Goal: Transaction & Acquisition: Purchase product/service

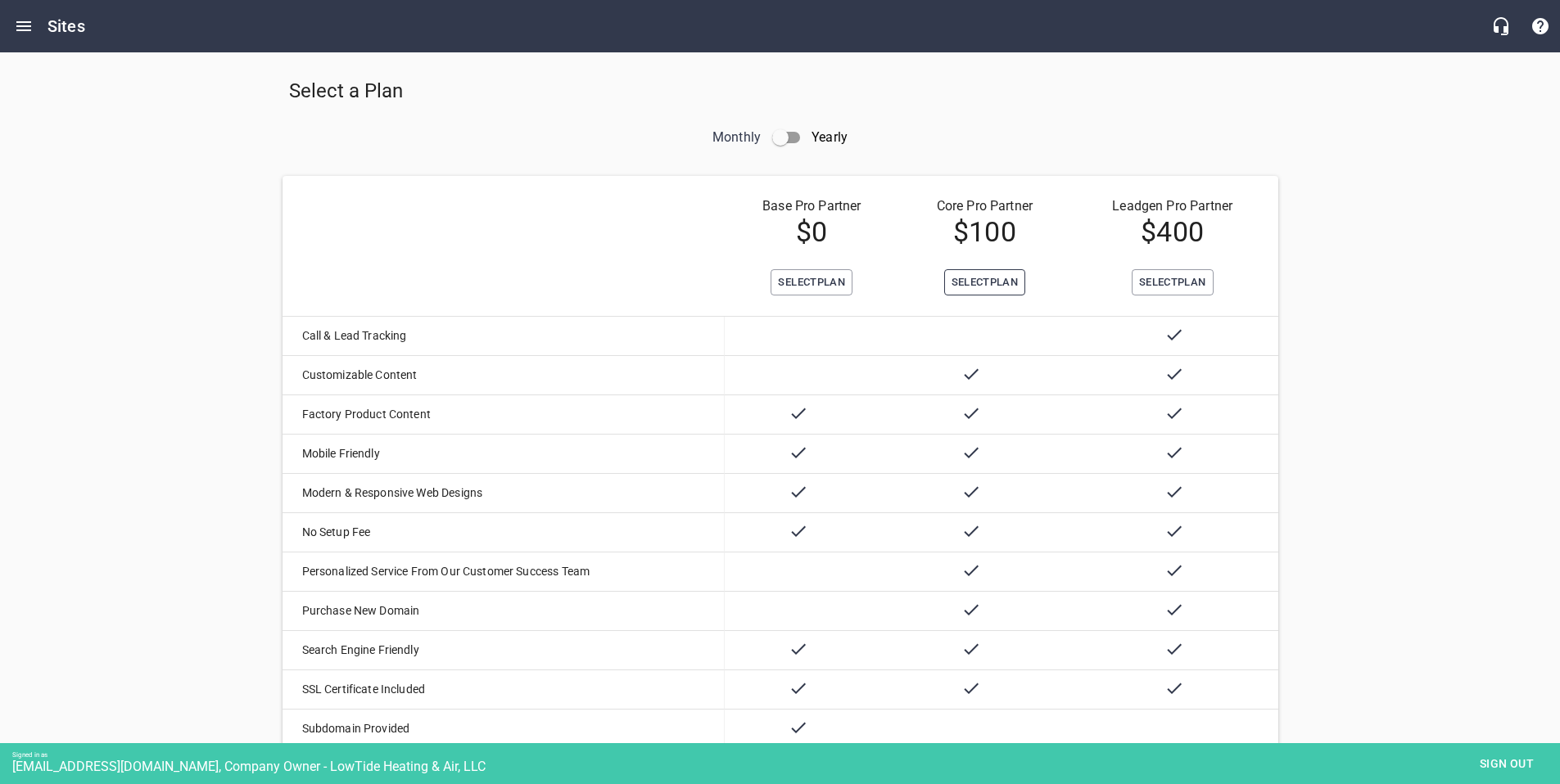
click at [980, 277] on span "Select Plan" at bounding box center [985, 282] width 67 height 19
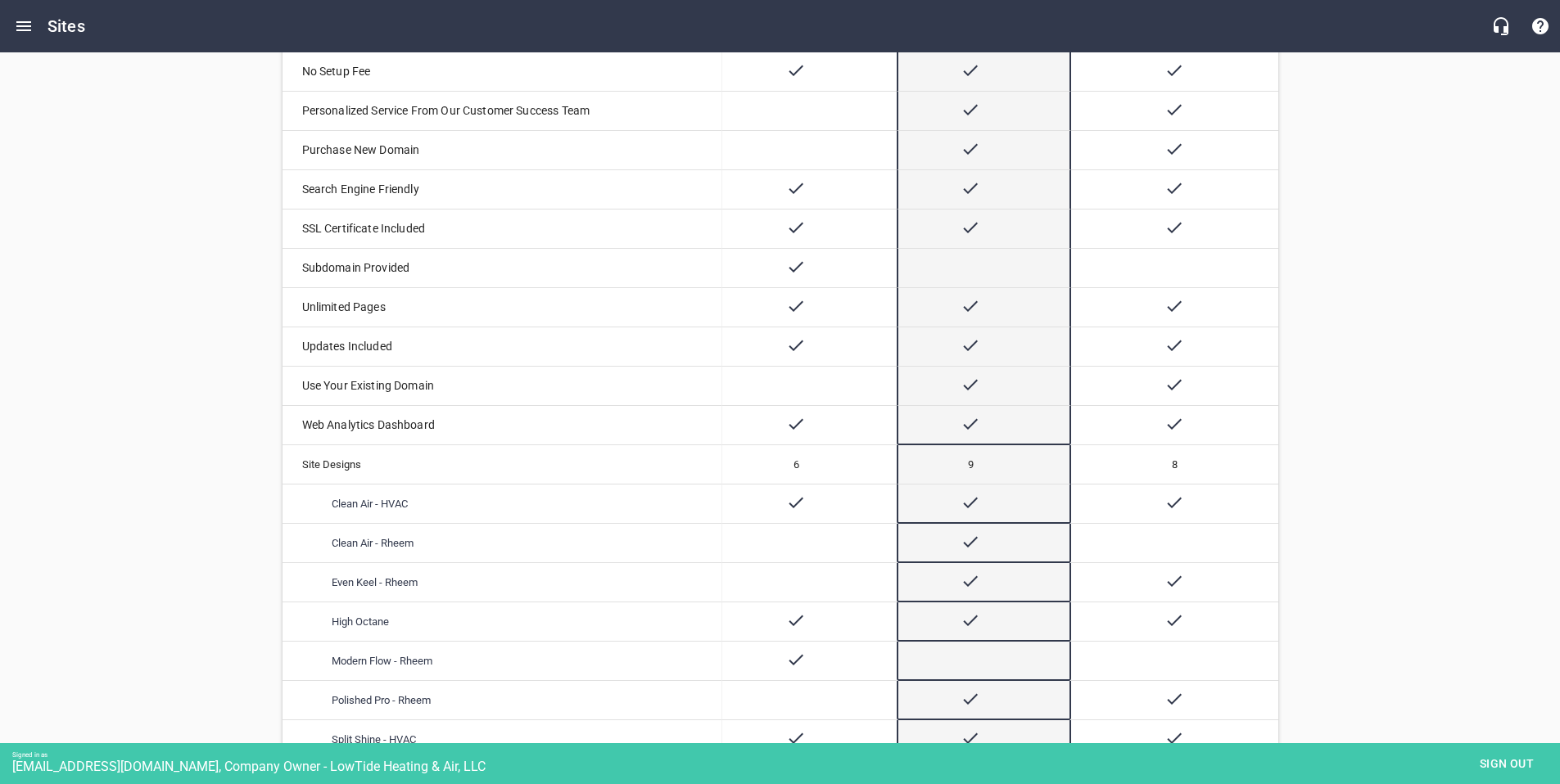
scroll to position [735, 0]
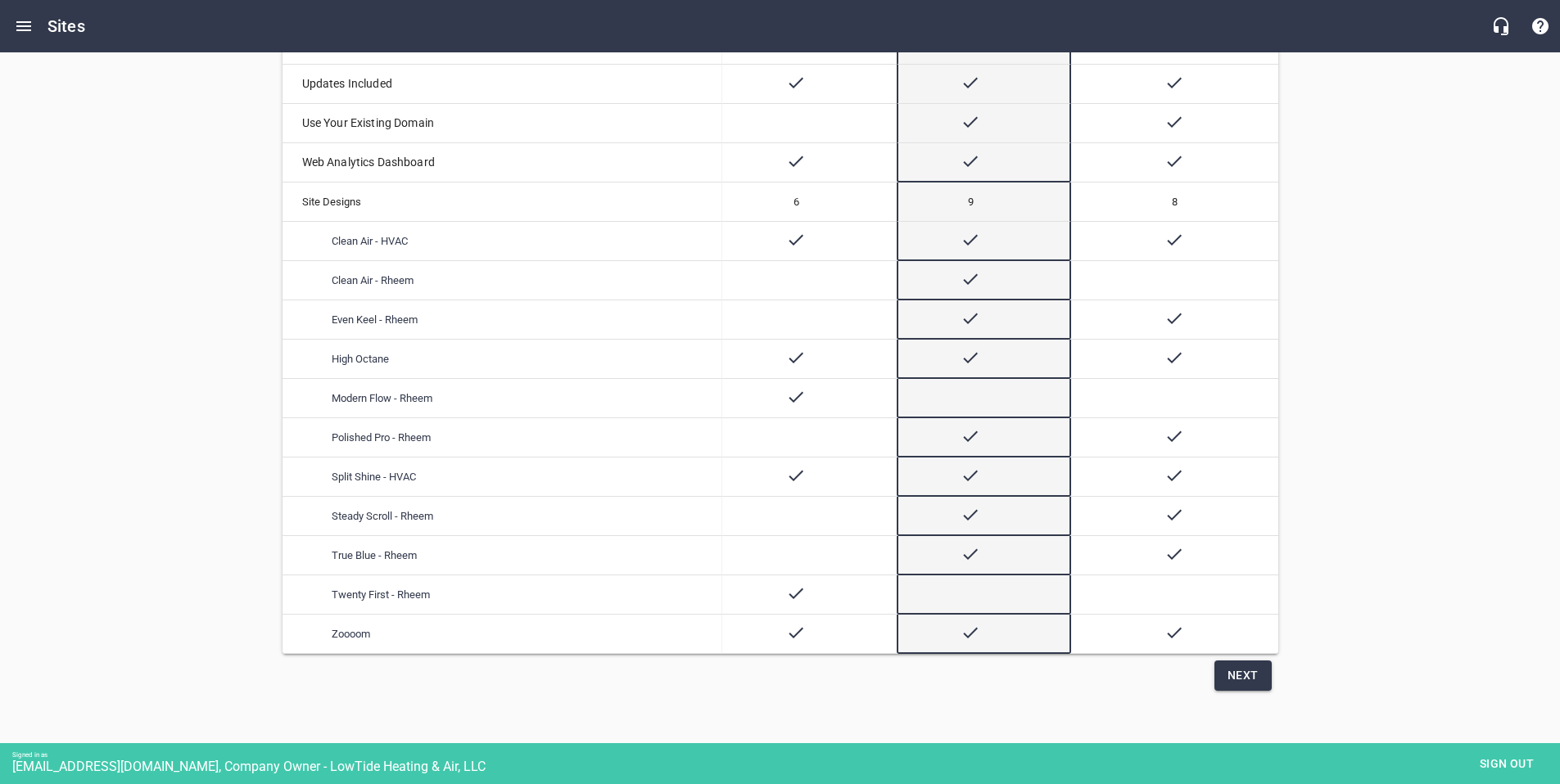
click at [1252, 679] on span "Next" at bounding box center [1242, 675] width 31 height 21
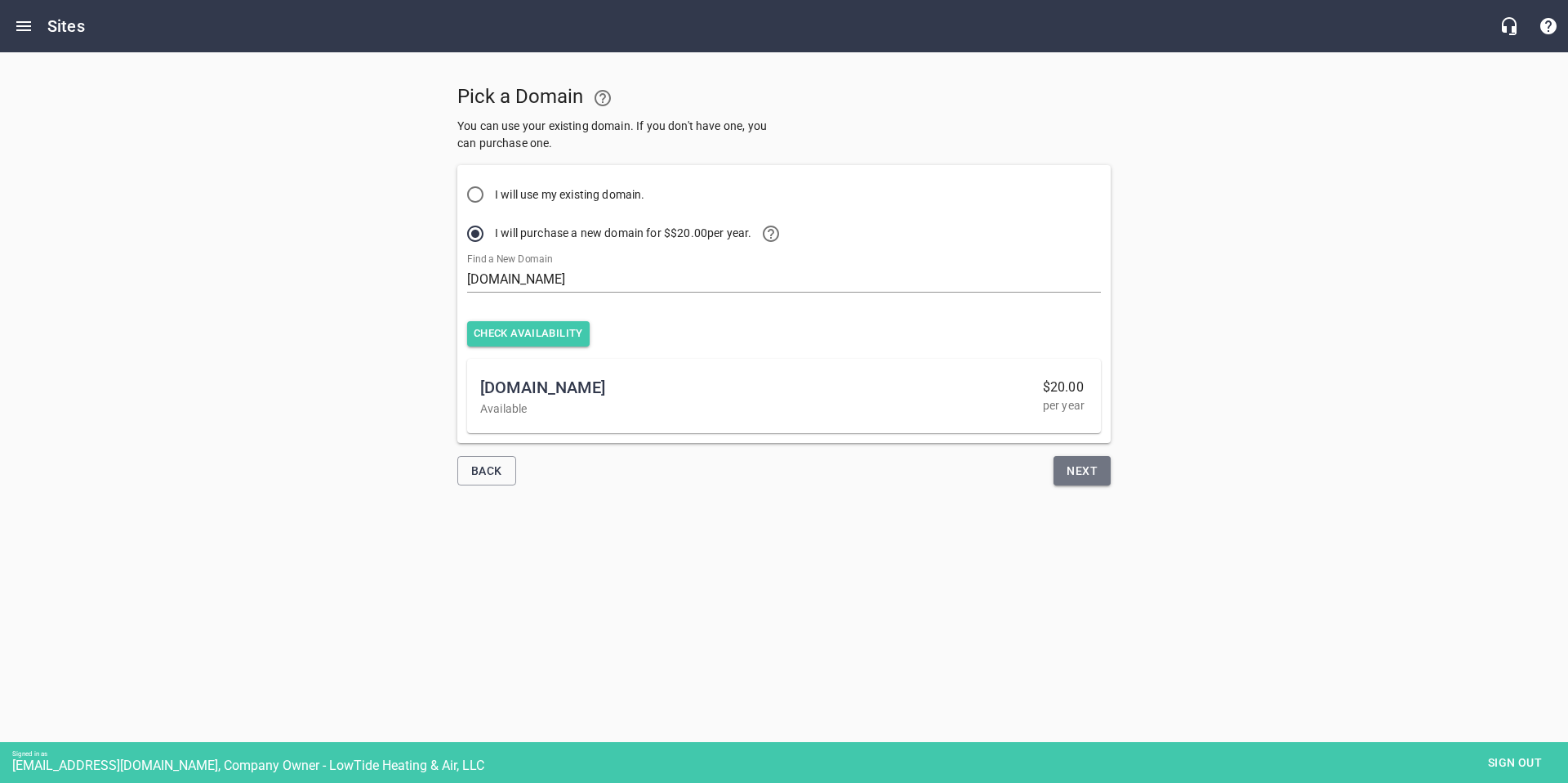
click at [1092, 479] on span "Next" at bounding box center [1082, 471] width 31 height 21
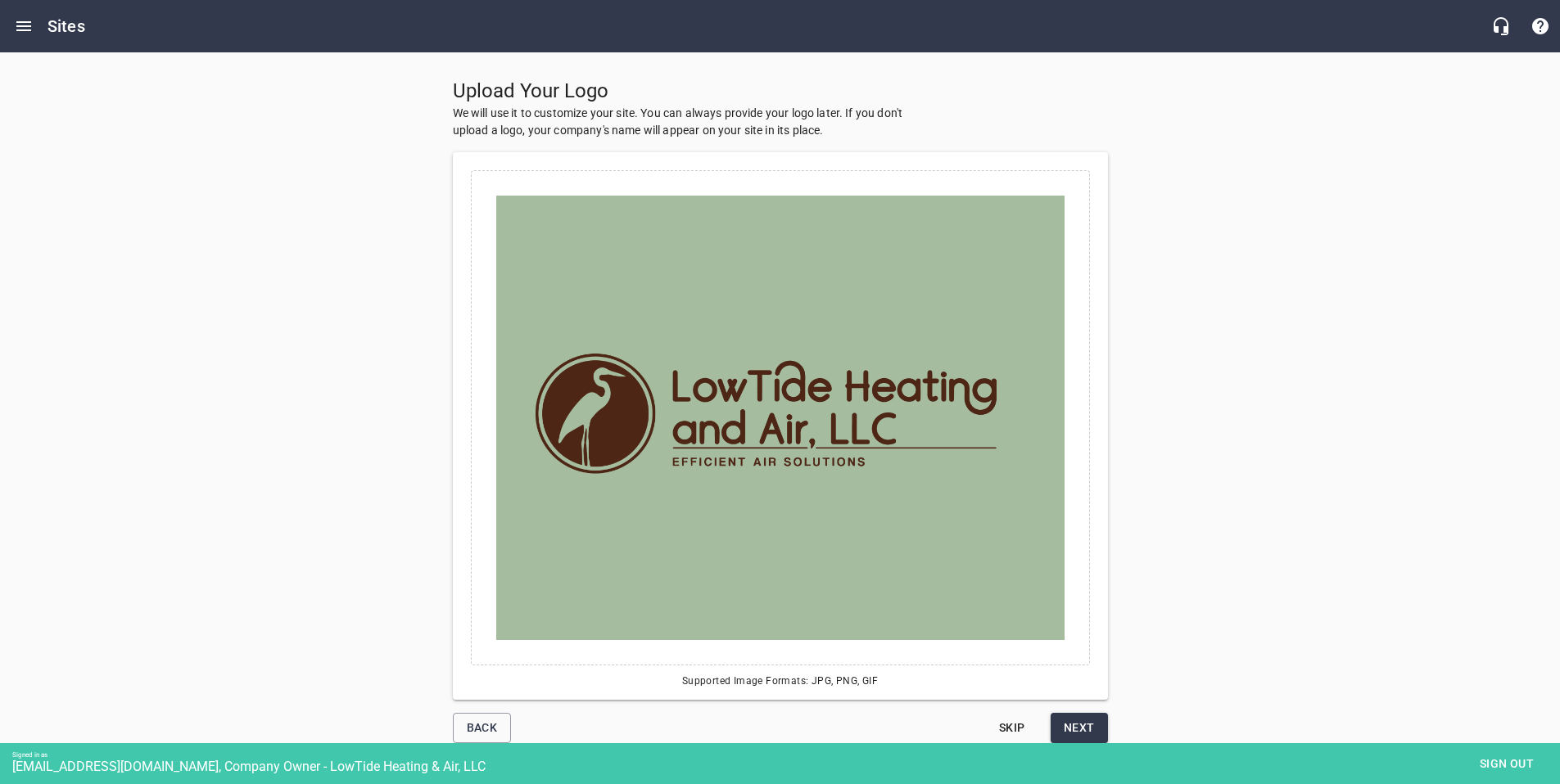
scroll to position [50, 0]
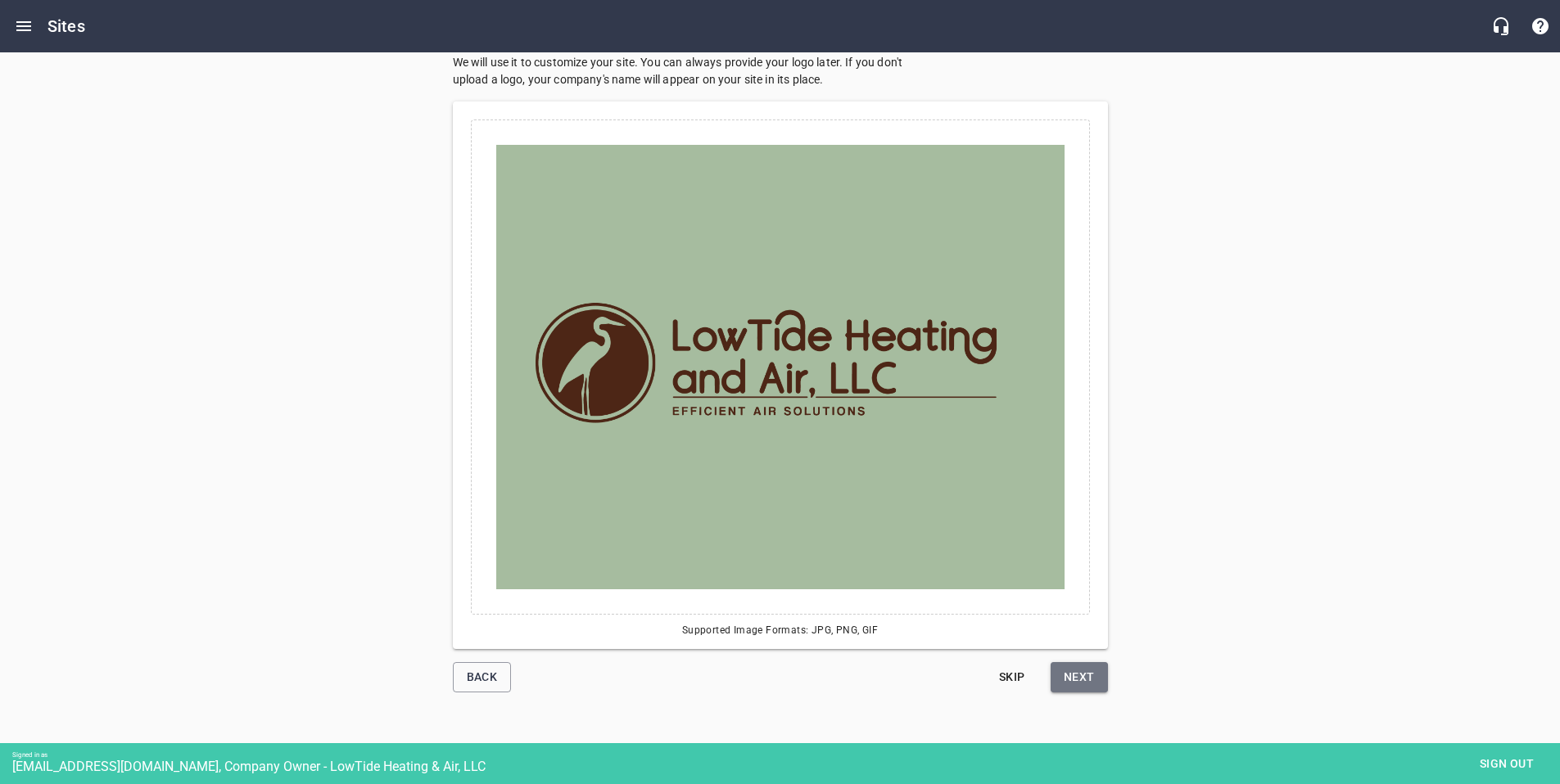
click at [1094, 677] on span "Next" at bounding box center [1079, 677] width 31 height 21
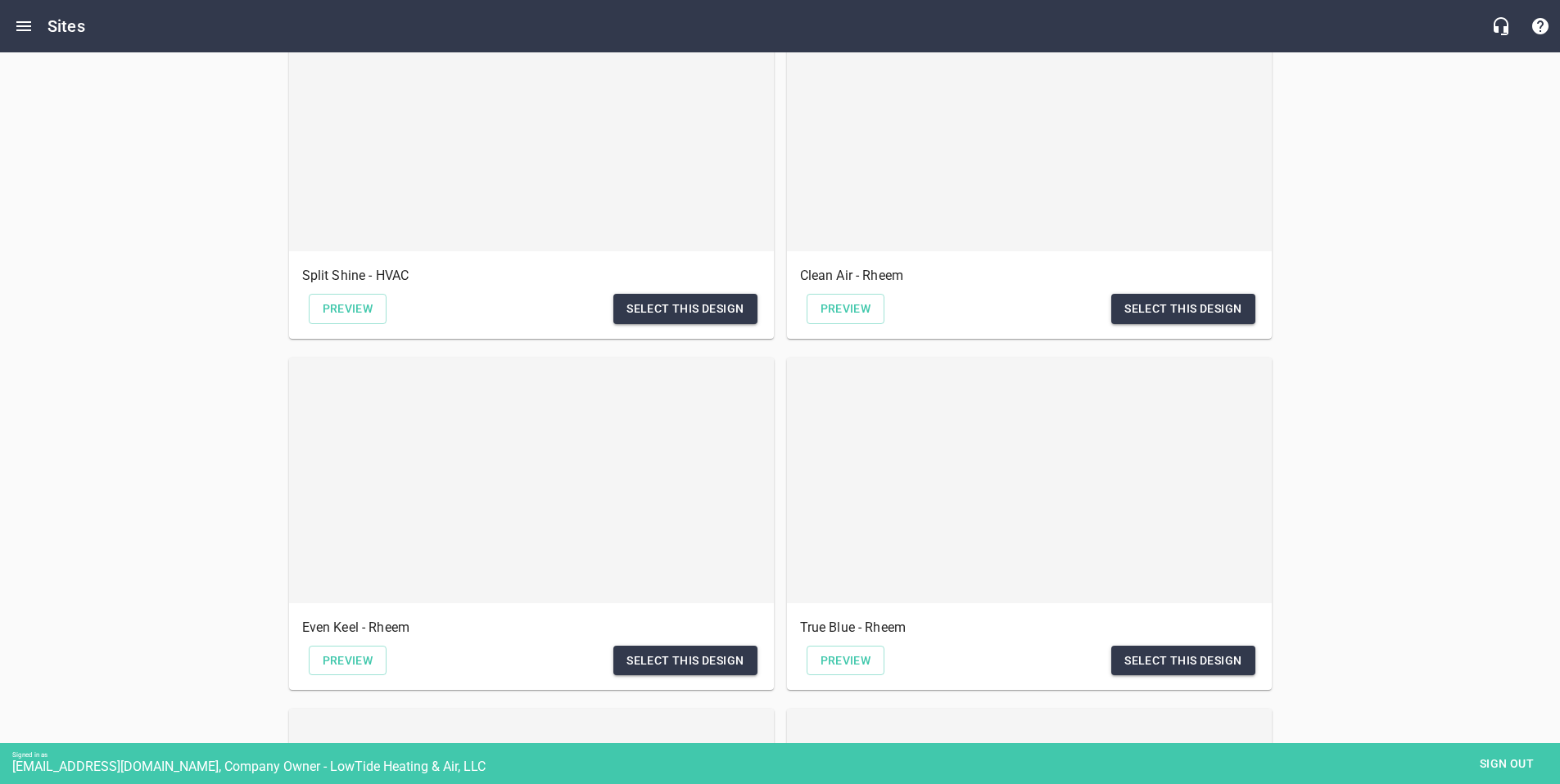
scroll to position [1368, 0]
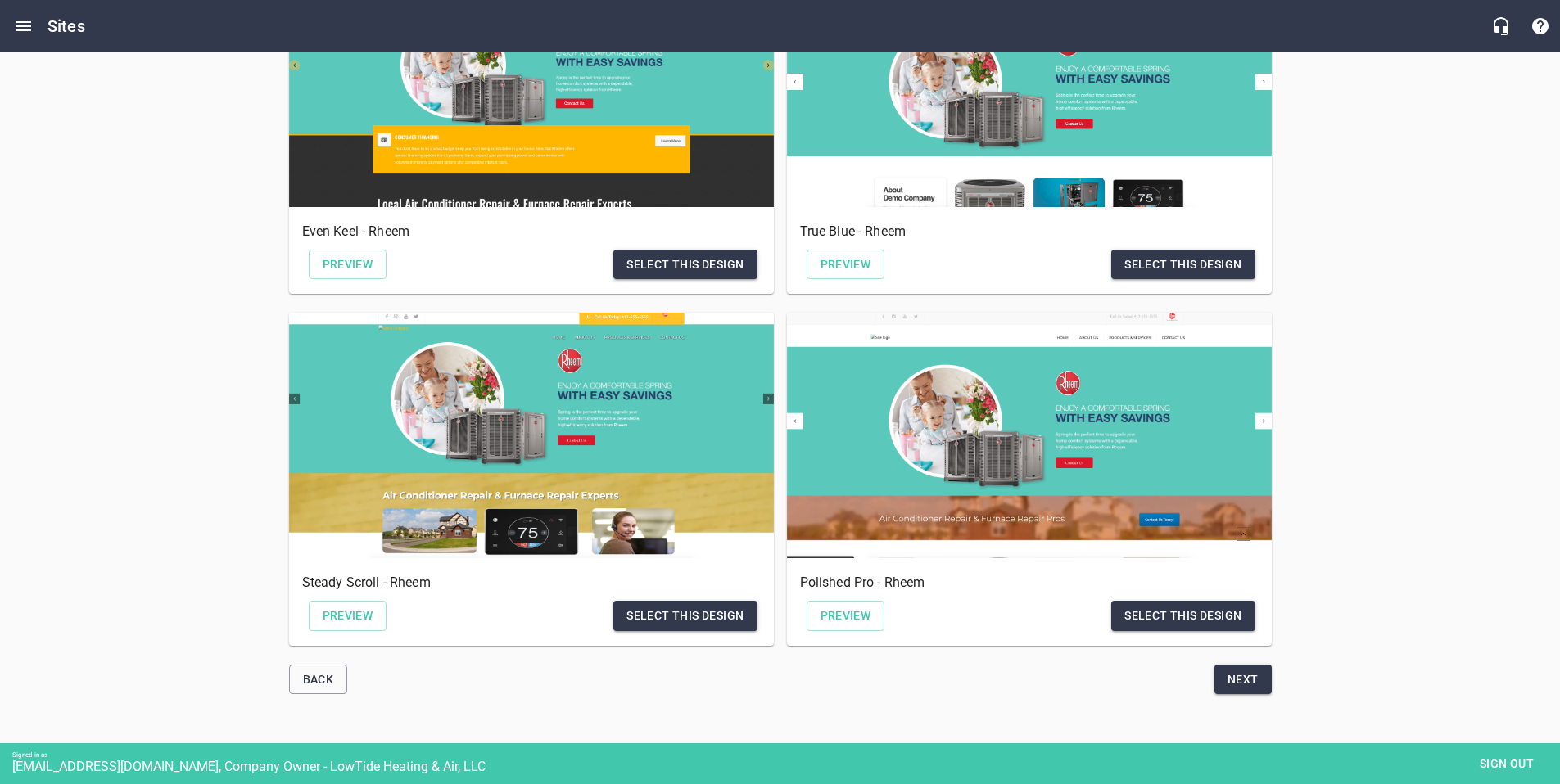
click at [1233, 674] on span "Next" at bounding box center [1242, 679] width 31 height 21
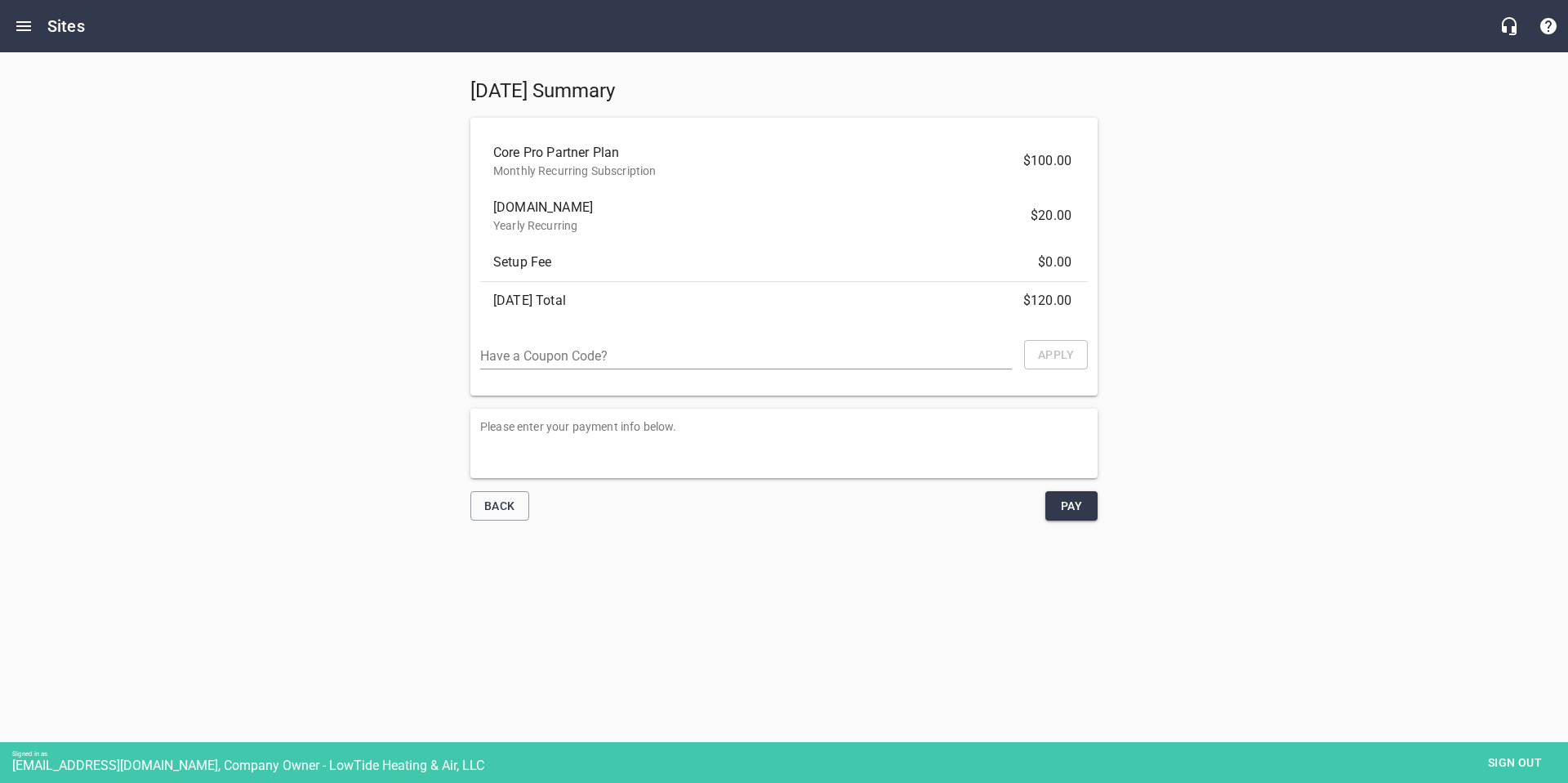
click at [275, 282] on div "[DATE] Summary Core Pro Partner Plan Monthly Recurring Subscription $100.00 [DO…" at bounding box center [784, 293] width 1568 height 481
click at [521, 348] on input "text" at bounding box center [746, 357] width 531 height 23
click at [448, 334] on div "[DATE] Summary Core Pro Partner Plan Monthly Recurring Subscription $100.00 [DO…" at bounding box center [784, 293] width 1568 height 481
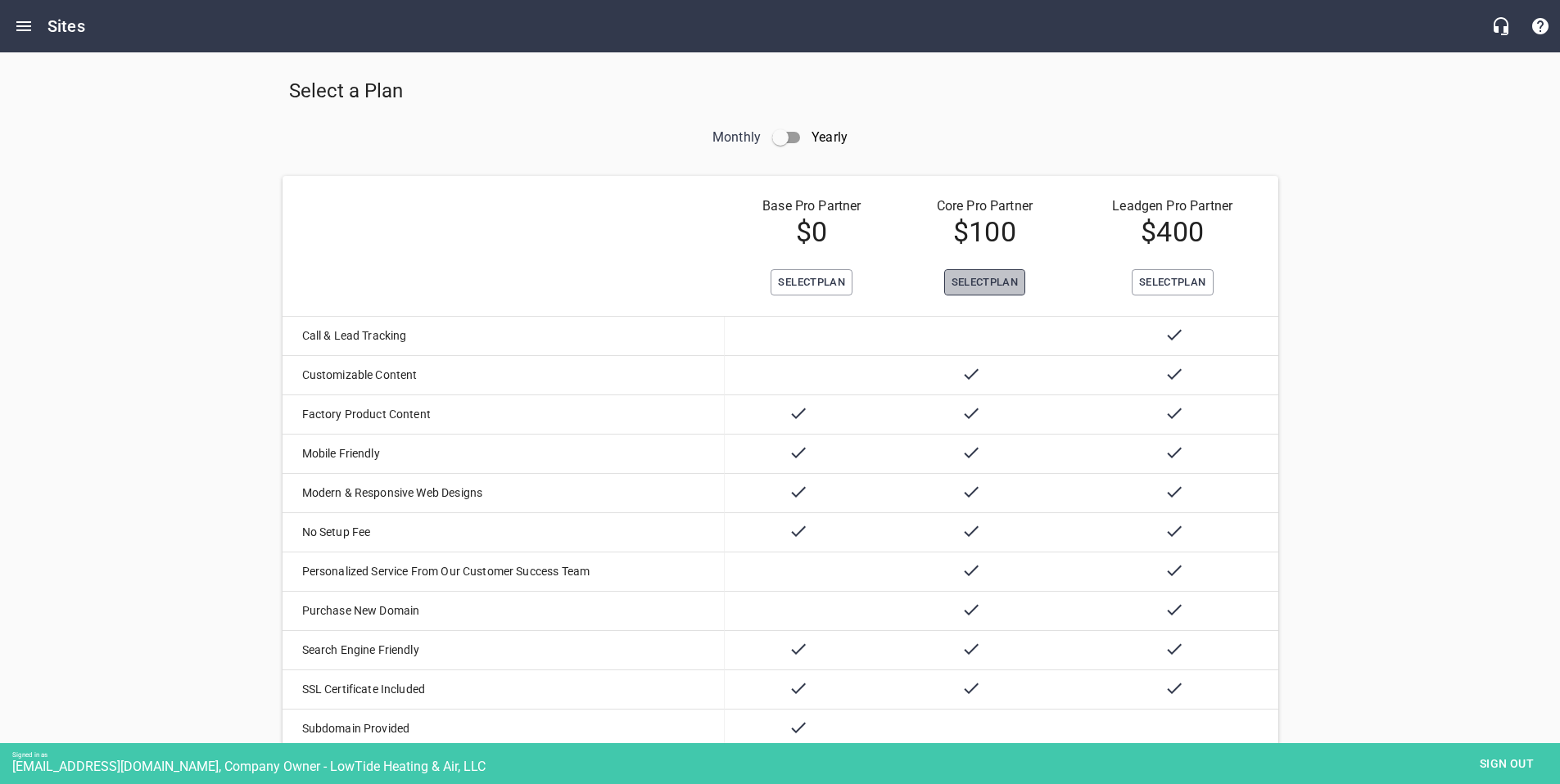
click at [974, 287] on span "Select Plan" at bounding box center [985, 282] width 67 height 19
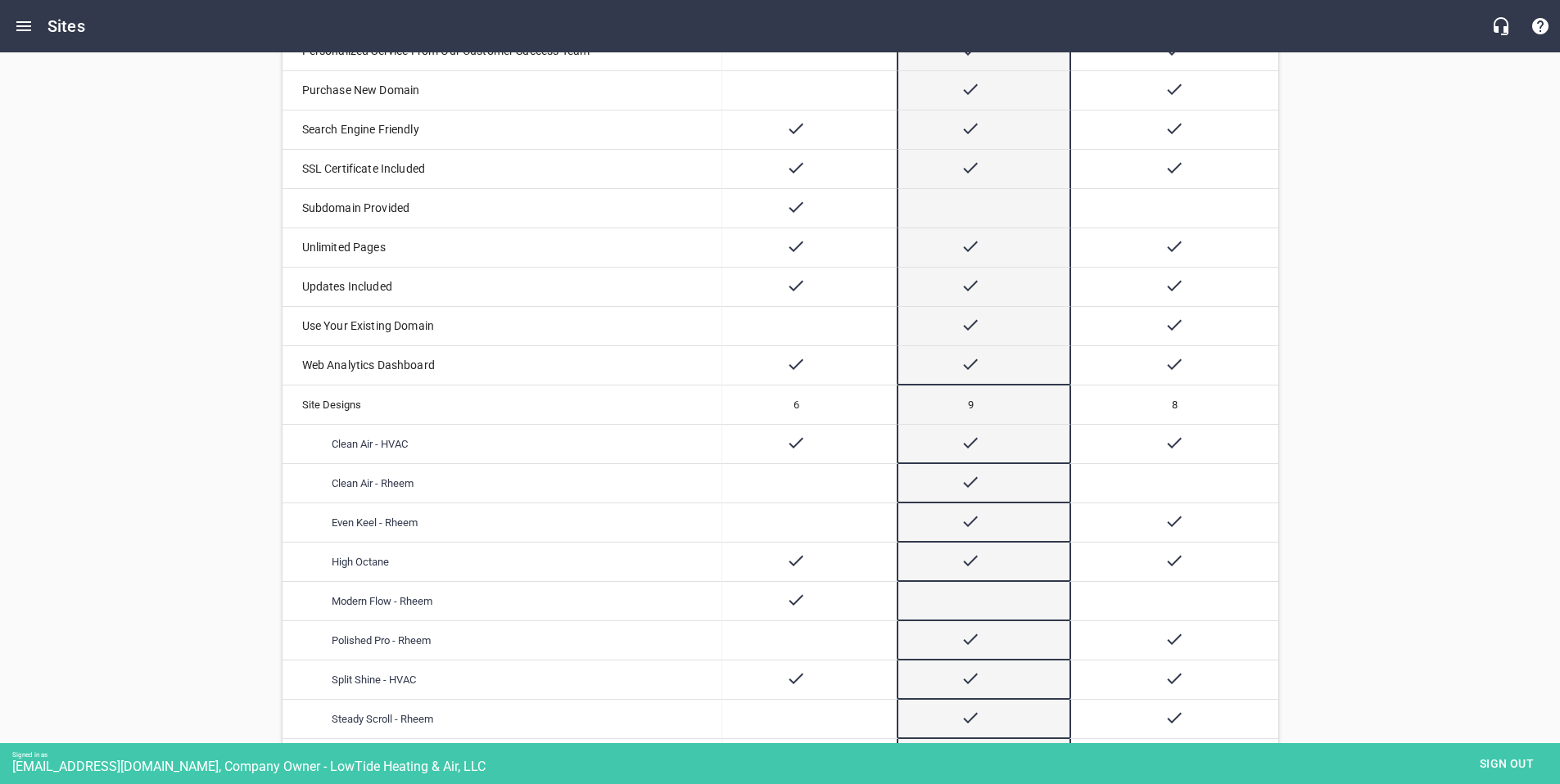
scroll to position [735, 0]
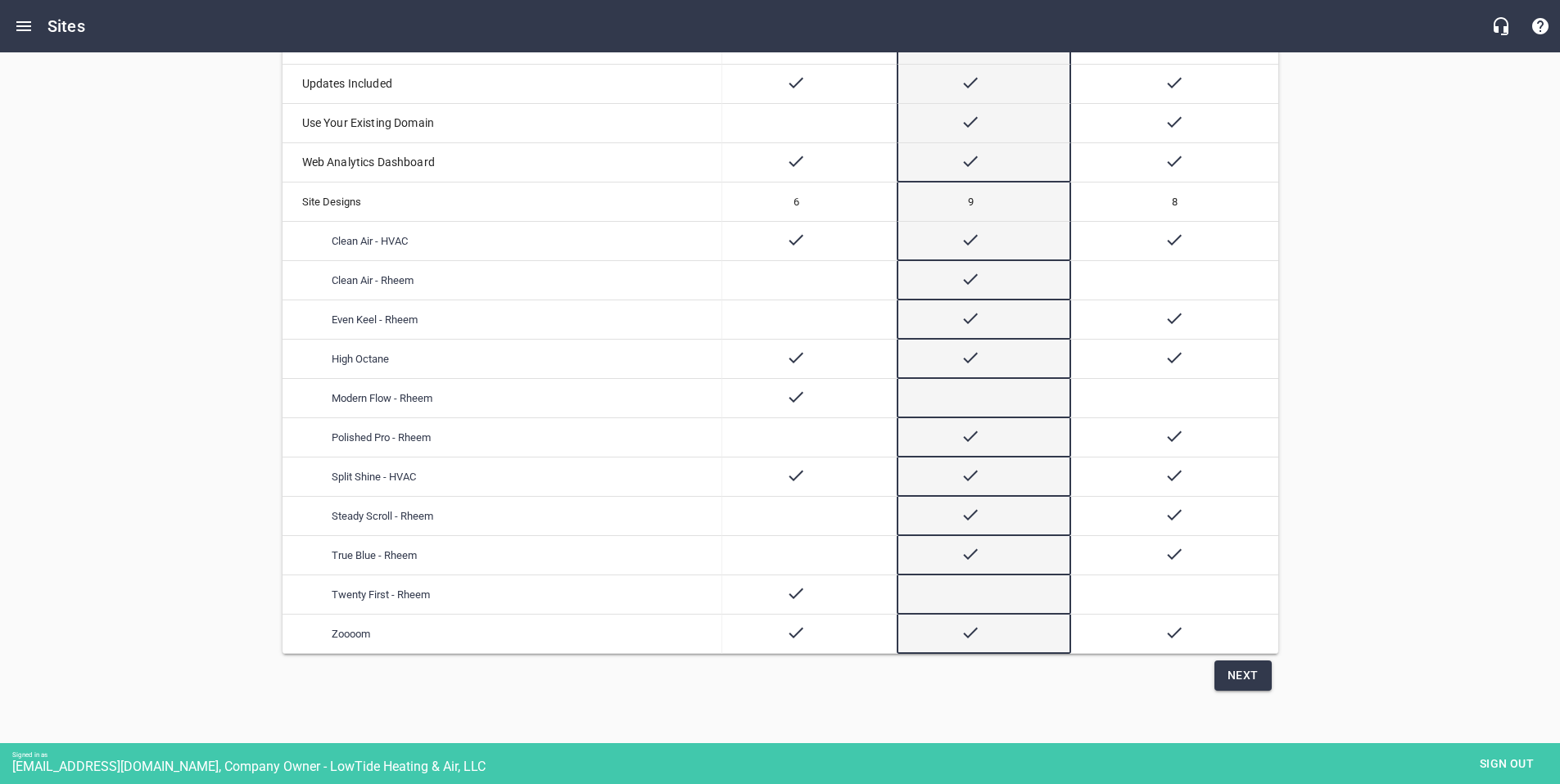
click at [1241, 679] on span "Next" at bounding box center [1242, 675] width 31 height 21
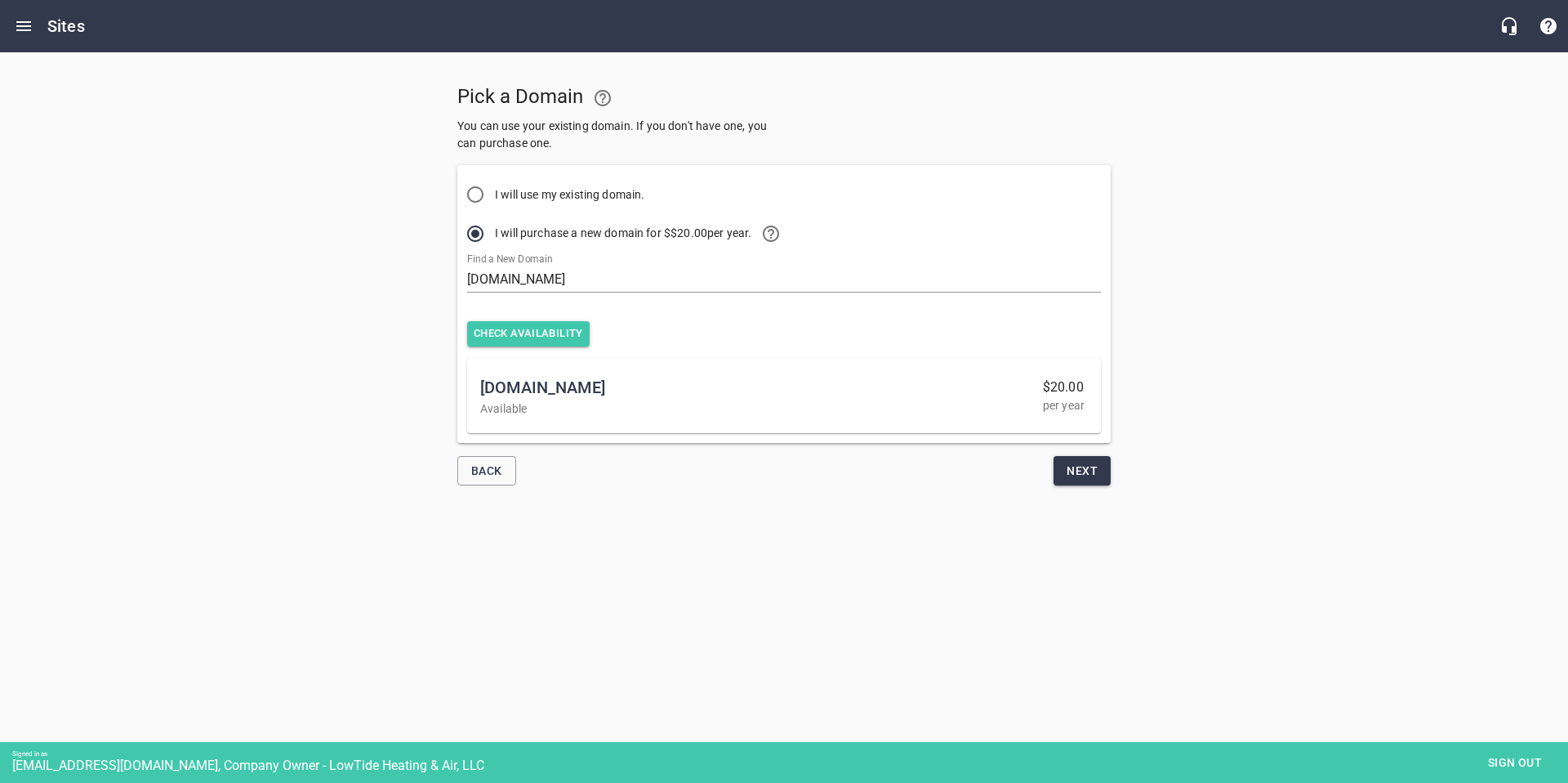
click at [1083, 473] on span "Next" at bounding box center [1082, 471] width 31 height 21
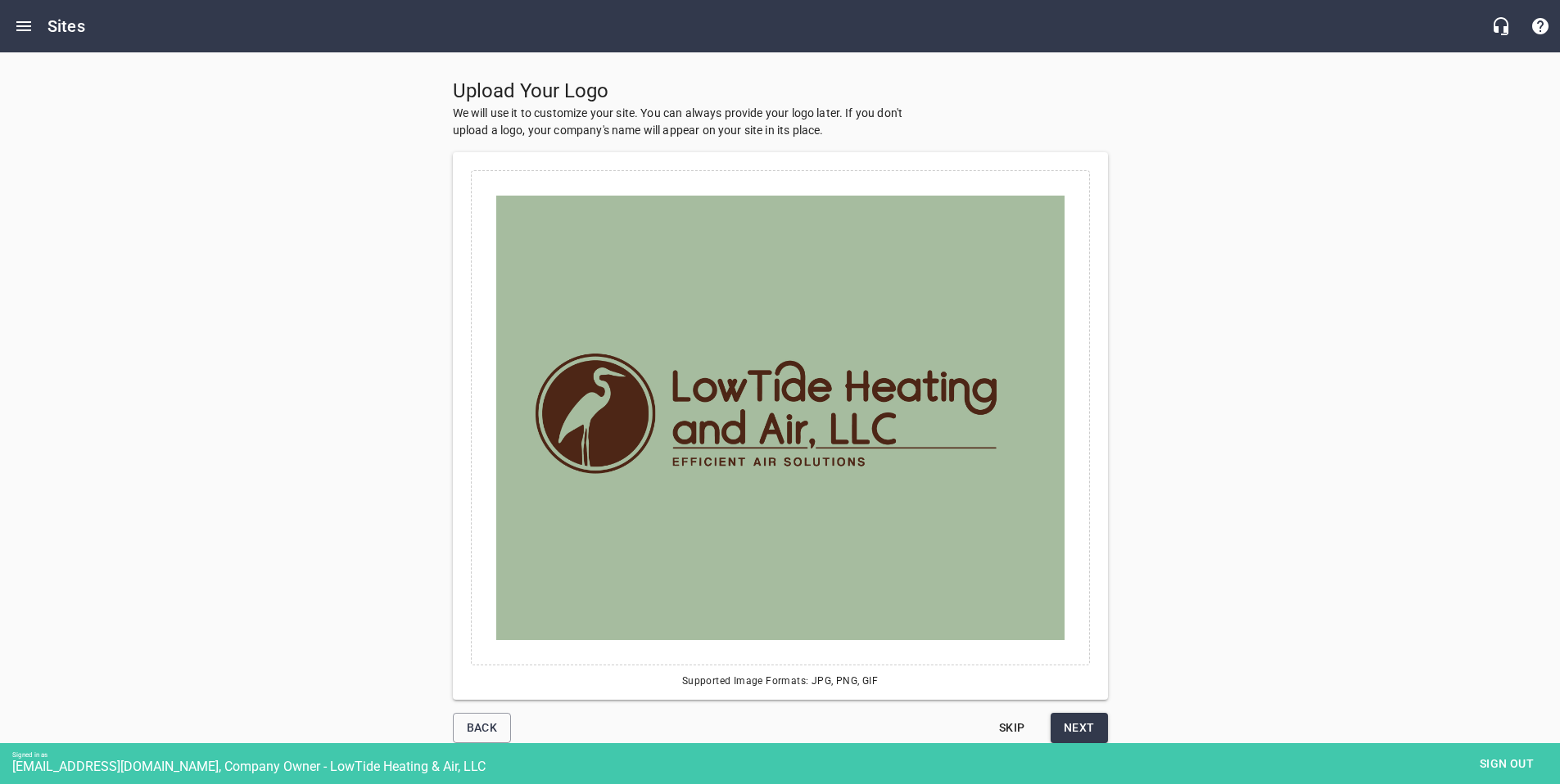
scroll to position [50, 0]
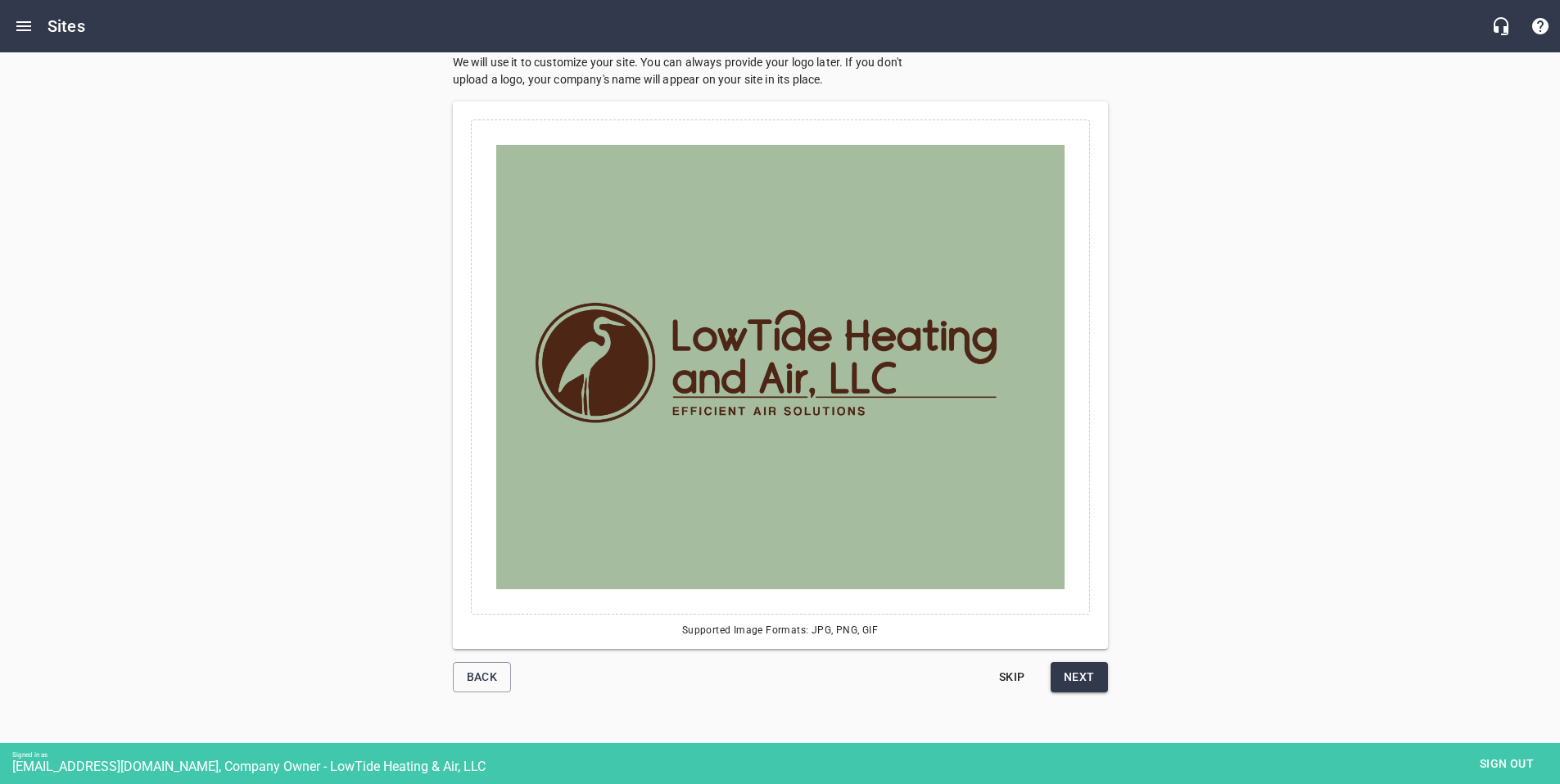
click at [210, 513] on div "Upload Your Logo We will use it to customize your site. You can always provide …" at bounding box center [780, 353] width 1560 height 704
click at [1090, 686] on span "Next" at bounding box center [1079, 677] width 31 height 21
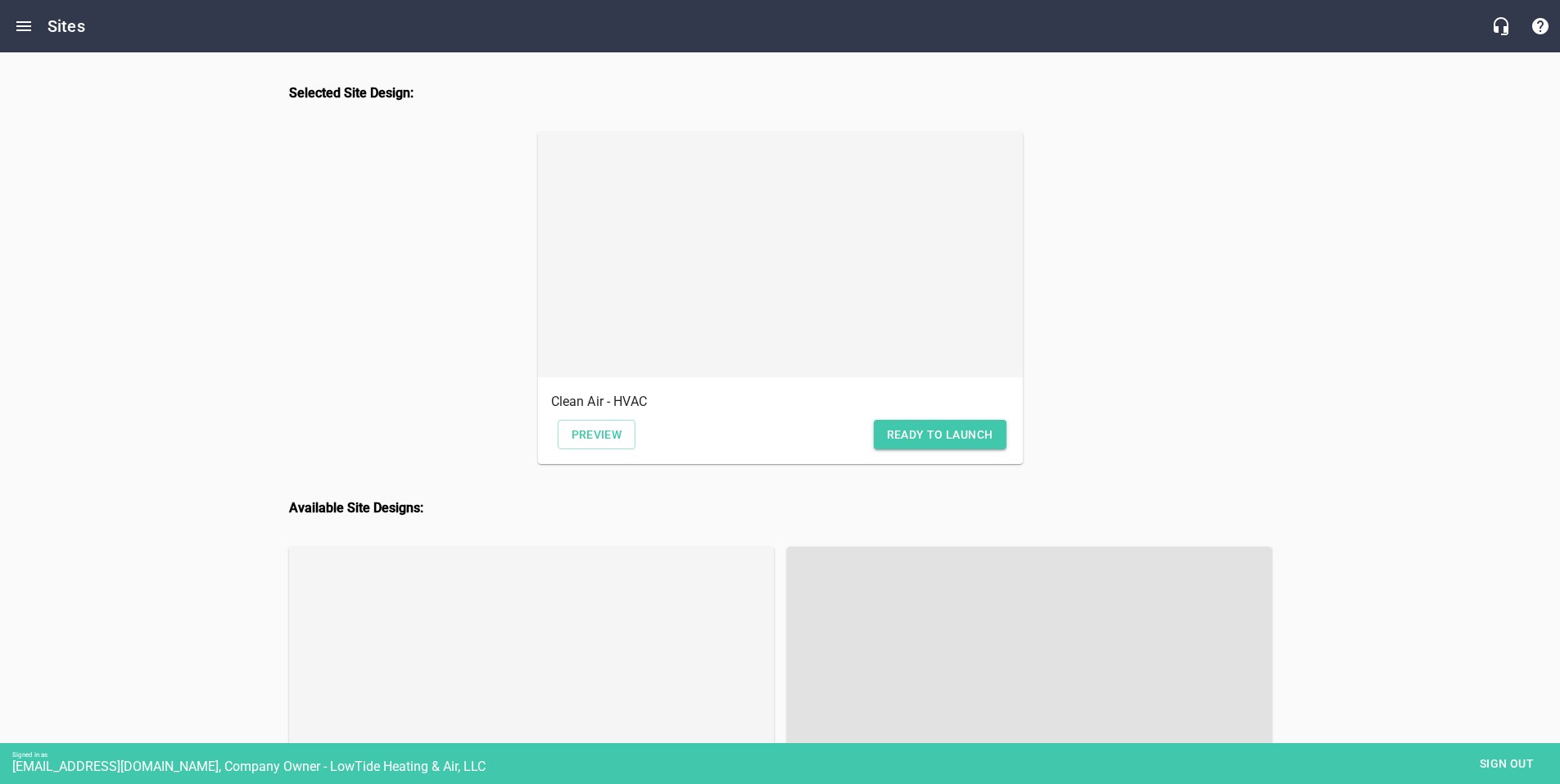
scroll to position [1368, 0]
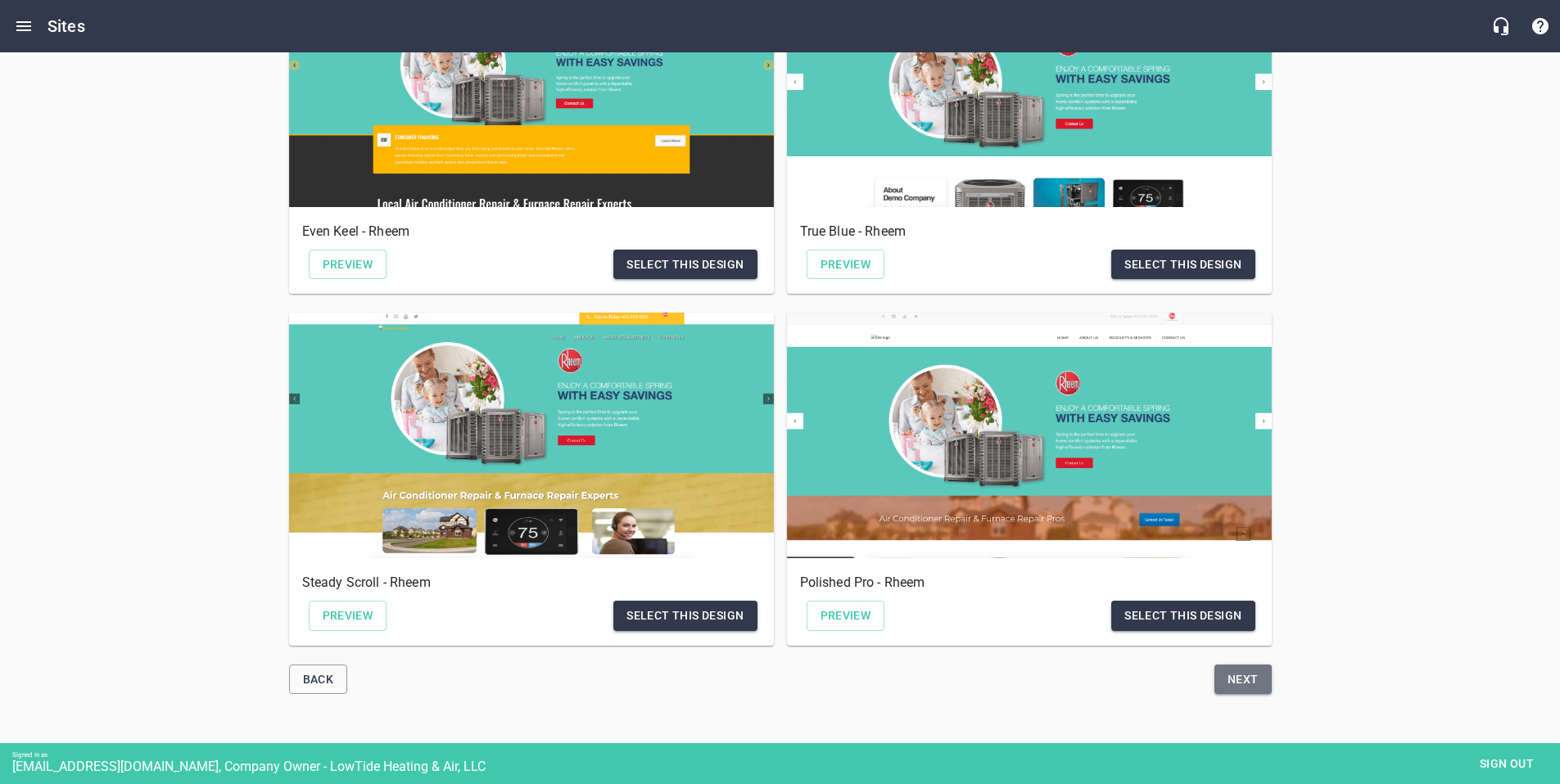
click at [1230, 683] on span "Next" at bounding box center [1242, 679] width 31 height 21
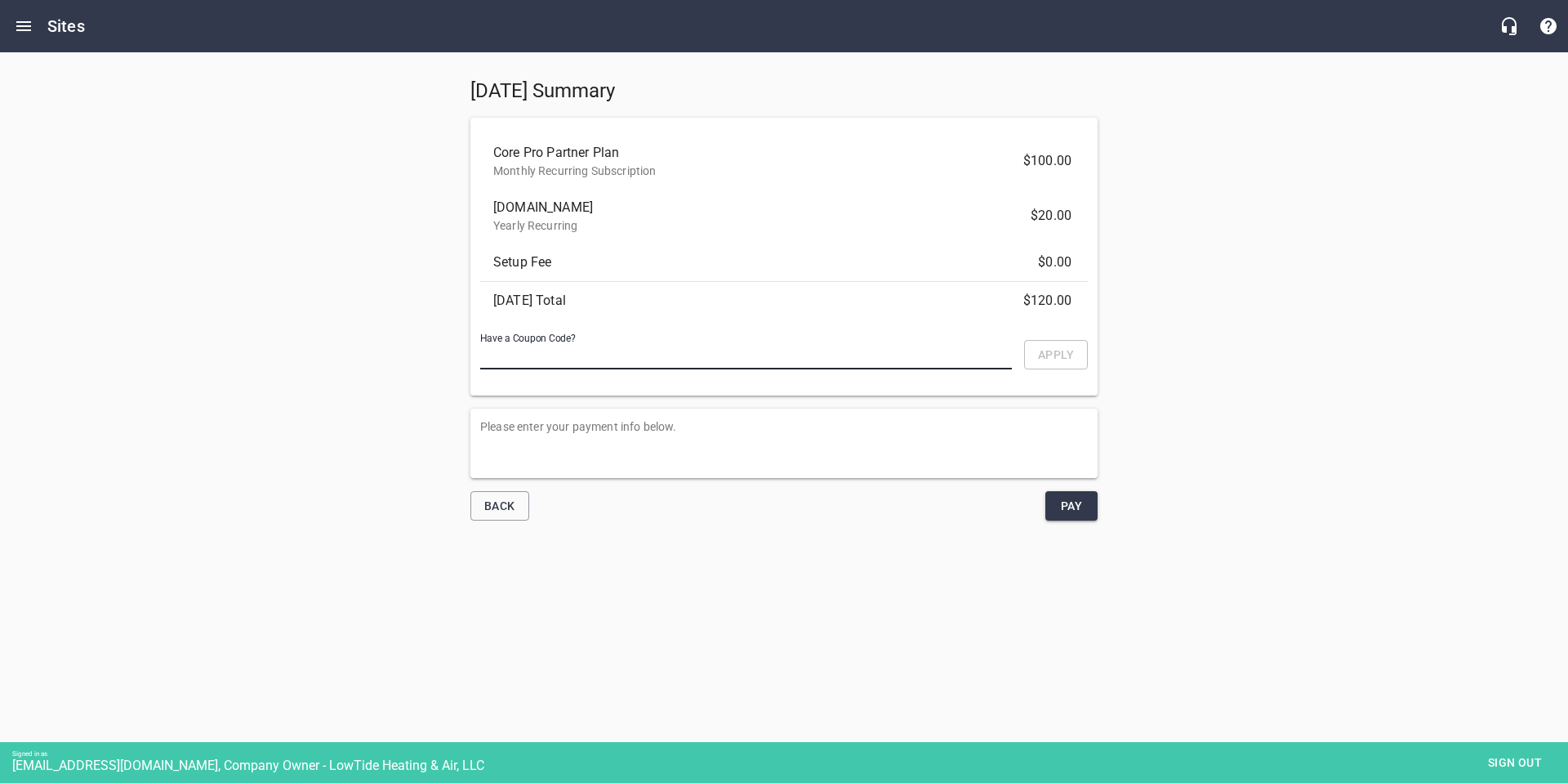
click at [622, 359] on input "text" at bounding box center [746, 357] width 531 height 23
click at [400, 382] on div "[DATE] Summary Core Pro Partner Plan Monthly Recurring Subscription $100.00 [DO…" at bounding box center [784, 293] width 1568 height 481
click at [425, 419] on div "[DATE] Summary Core Pro Partner Plan Monthly Recurring Subscription $100.00 [DO…" at bounding box center [784, 293] width 1568 height 481
click at [1084, 504] on span "Pay" at bounding box center [1071, 506] width 26 height 21
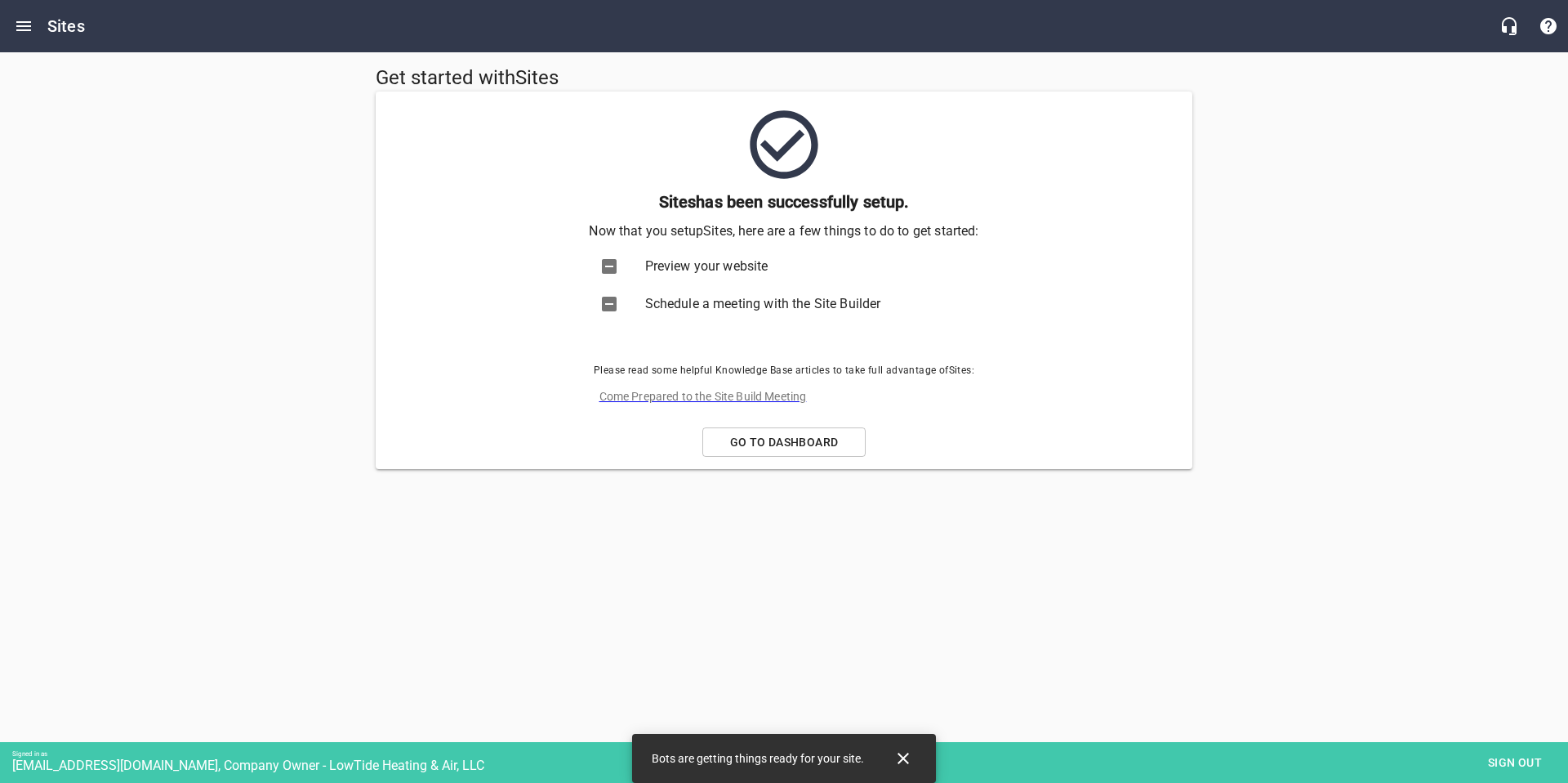
click at [767, 450] on span "Go to Dashboard" at bounding box center [784, 442] width 136 height 21
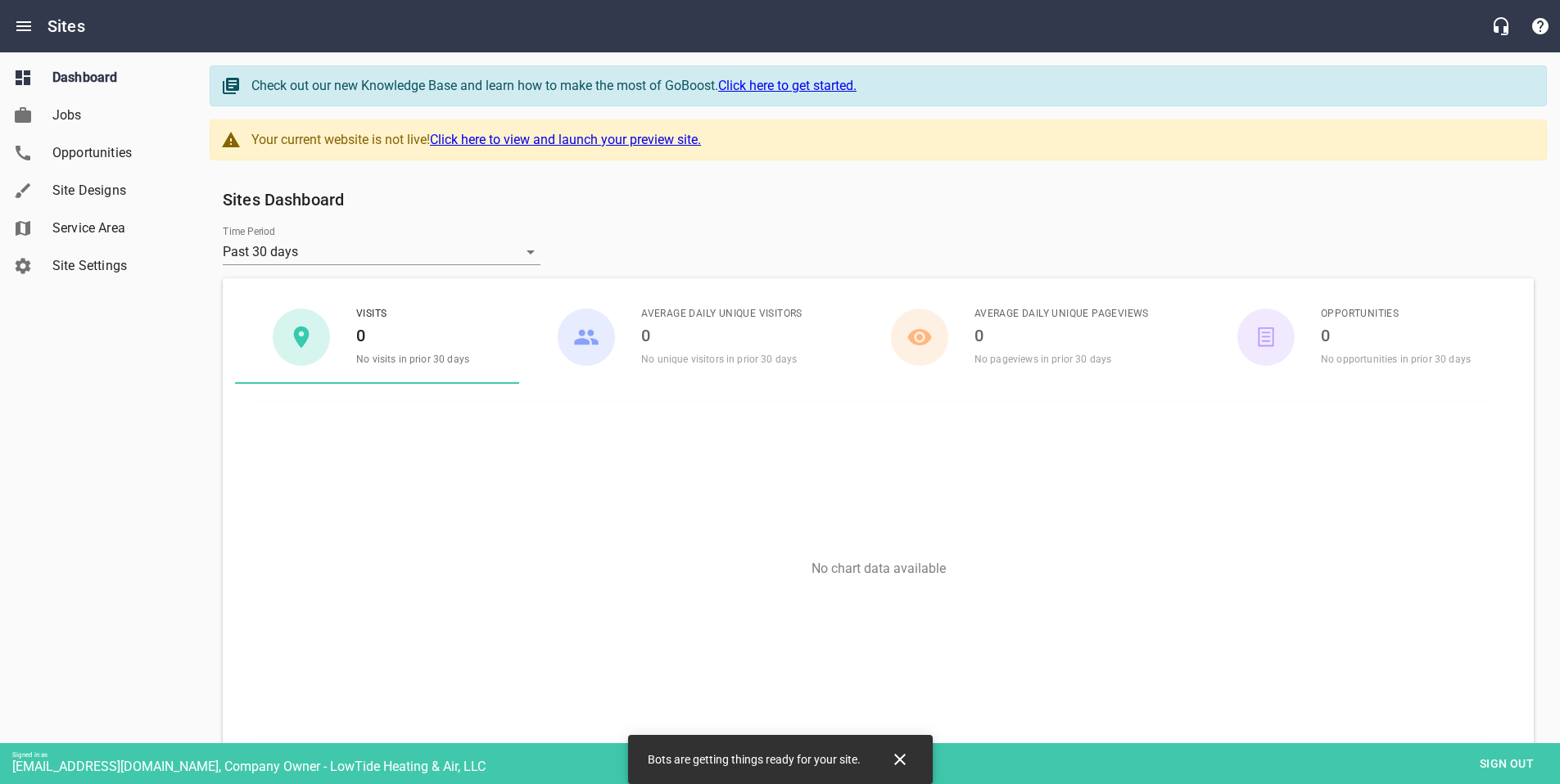
click at [134, 349] on div "Dashboard Jobs Opportunities Site Designs Service Area Site Settings" at bounding box center [98, 392] width 197 height 784
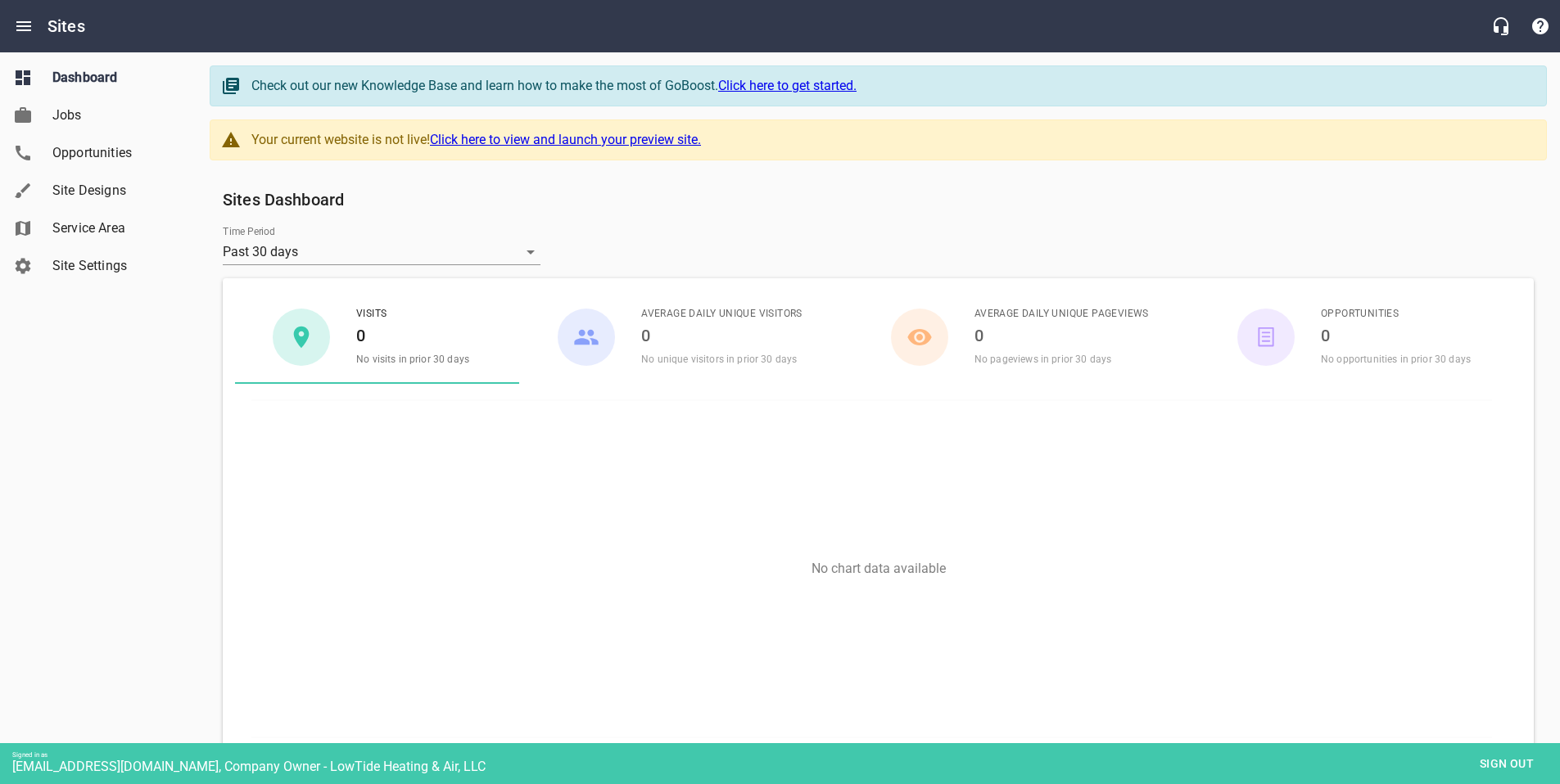
click at [1500, 761] on span "Sign out" at bounding box center [1506, 763] width 68 height 21
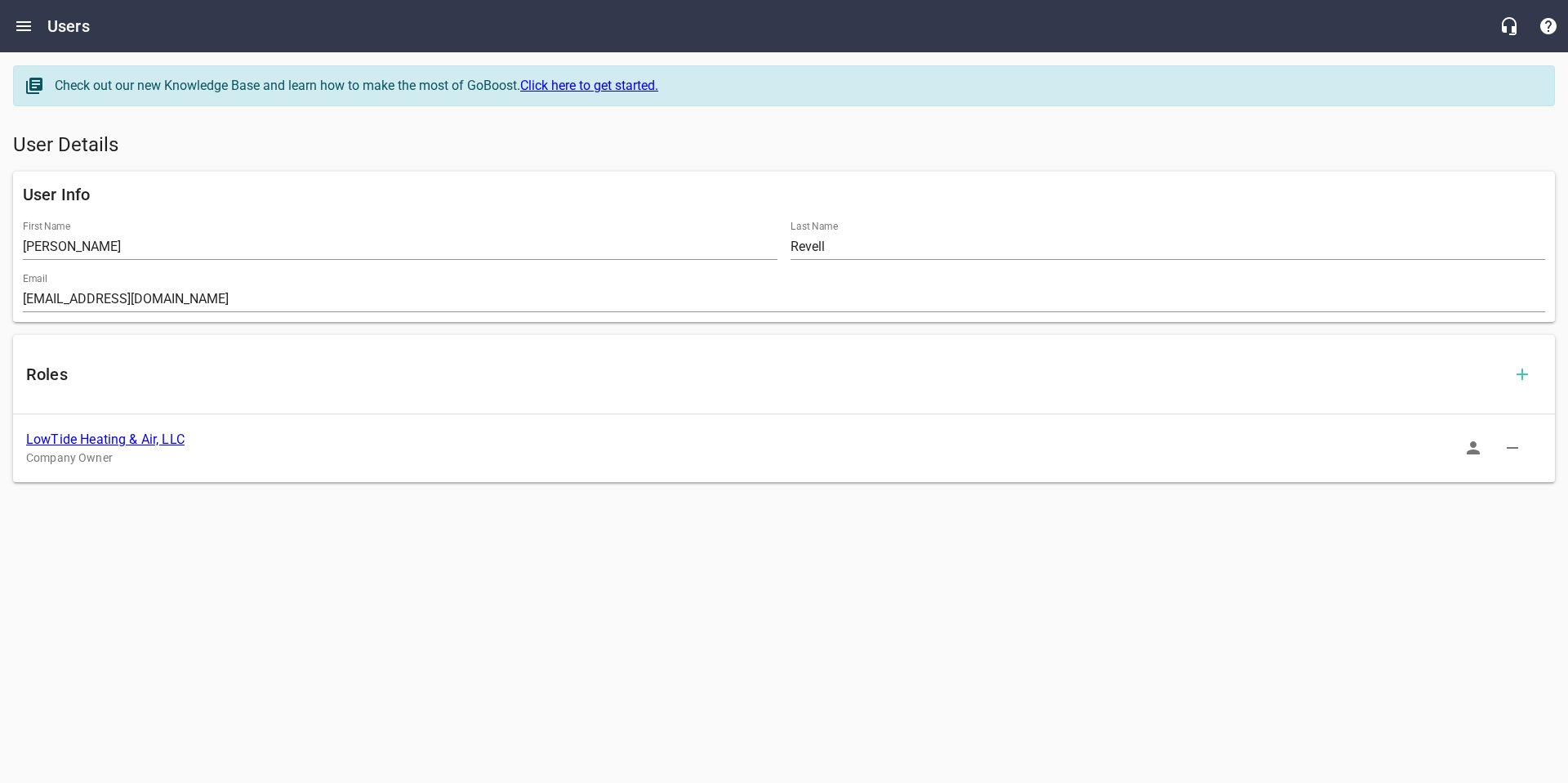
click at [152, 441] on link "LowTide Heating & Air, LLC" at bounding box center [105, 439] width 159 height 15
